Goal: Transaction & Acquisition: Purchase product/service

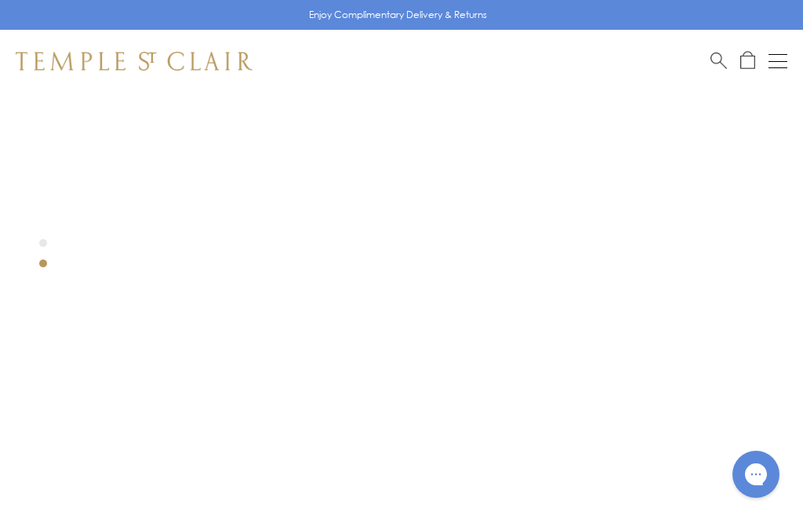
click at [780, 55] on button "Open navigation" at bounding box center [778, 61] width 19 height 19
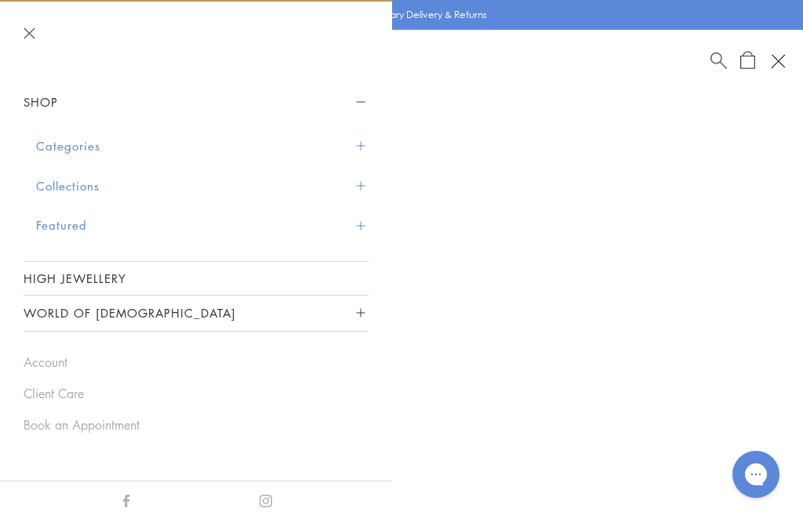
click at [364, 89] on button "Shop" at bounding box center [196, 102] width 345 height 35
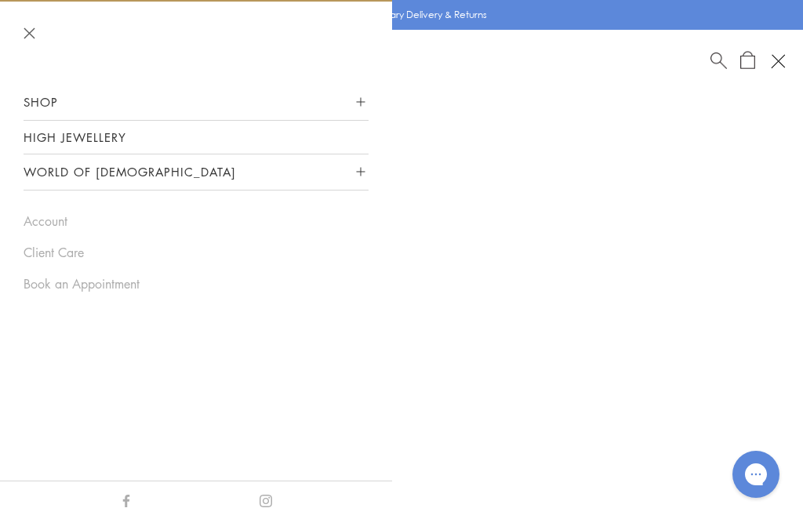
click at [364, 97] on button "Shop" at bounding box center [196, 102] width 345 height 35
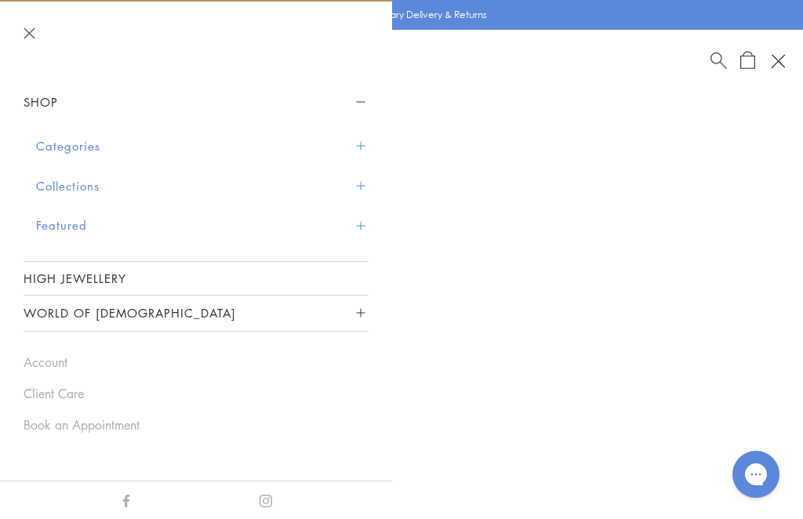
click at [363, 181] on span "Sidebar navigation" at bounding box center [360, 185] width 9 height 9
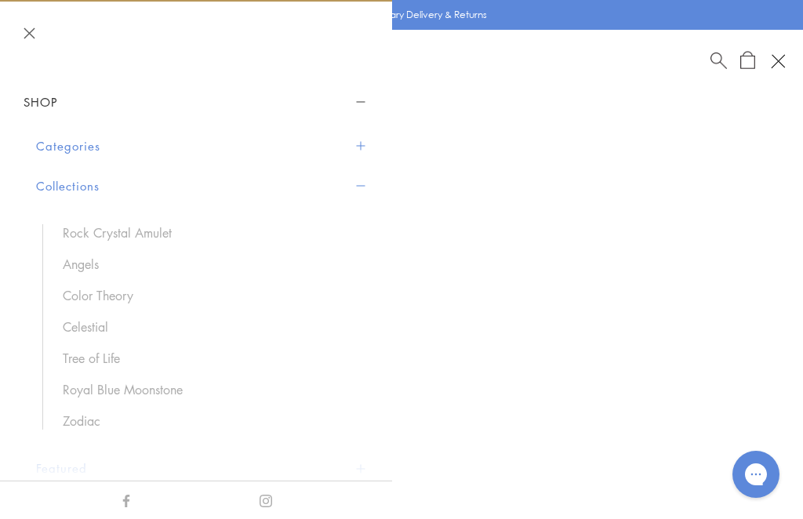
click at [131, 232] on link "Rock Crystal Amulet" at bounding box center [208, 232] width 290 height 17
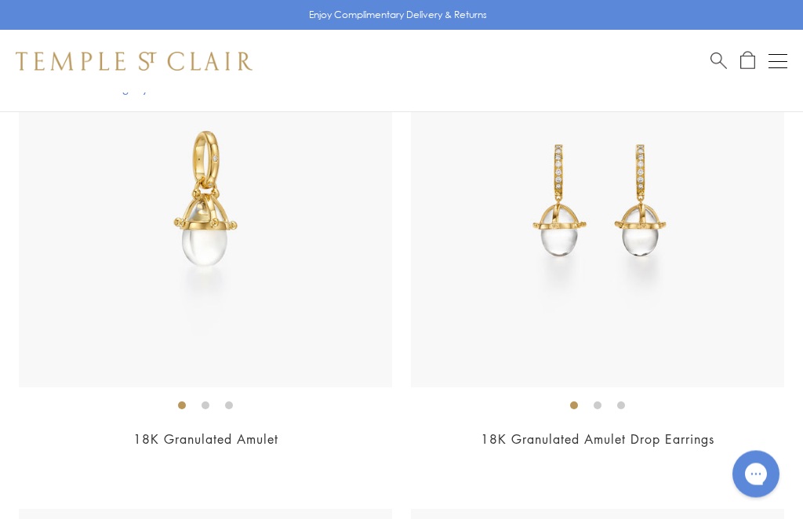
scroll to position [15621, 0]
click at [237, 320] on img at bounding box center [205, 200] width 373 height 373
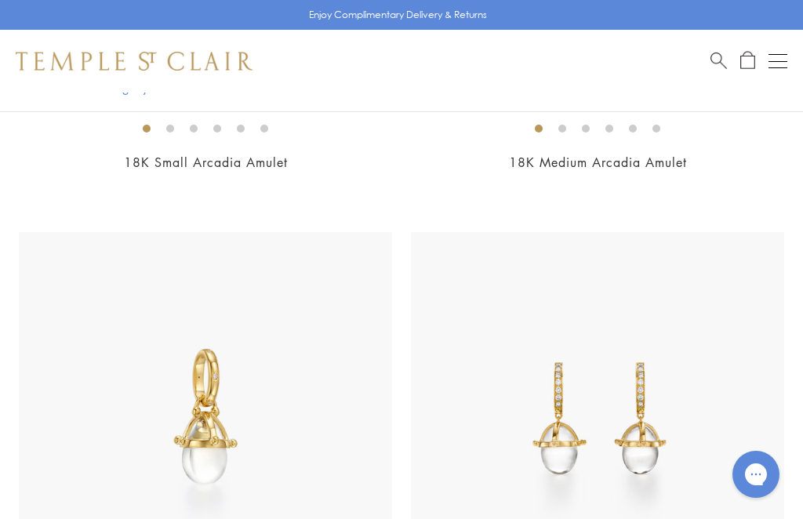
scroll to position [15402, 0]
